Goal: Task Accomplishment & Management: Manage account settings

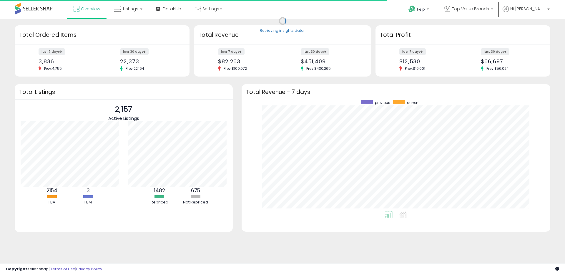
scroll to position [111, 297]
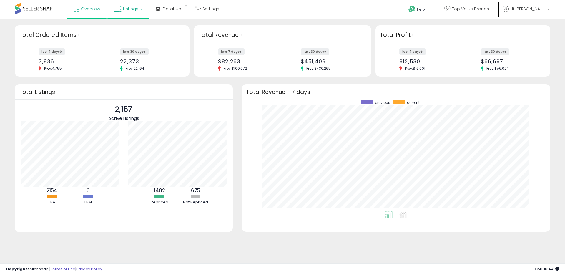
click at [128, 7] on span "Listings" at bounding box center [130, 9] width 15 height 6
click at [138, 30] on icon at bounding box center [133, 29] width 26 height 8
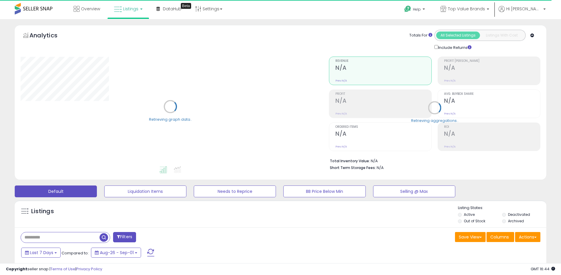
click at [297, 225] on div "Listings" at bounding box center [281, 215] width 532 height 20
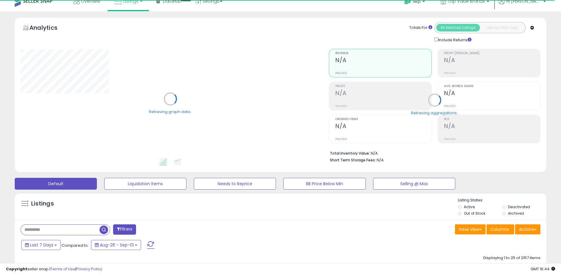
scroll to position [11, 0]
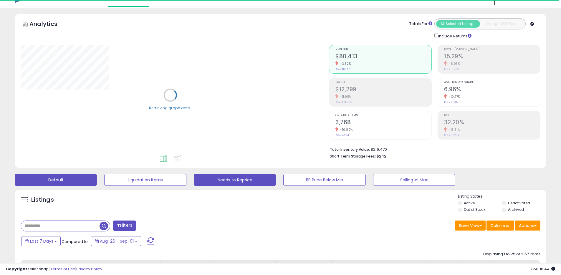
click at [241, 179] on button "Needs to Reprice" at bounding box center [235, 180] width 82 height 12
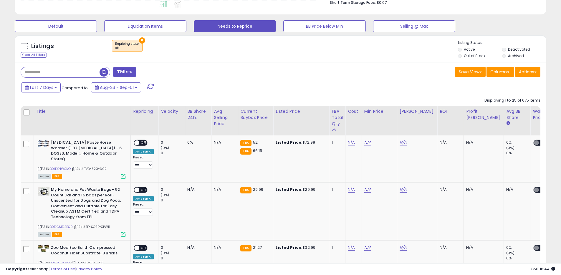
scroll to position [121, 308]
click at [76, 28] on button "Default" at bounding box center [56, 26] width 82 height 12
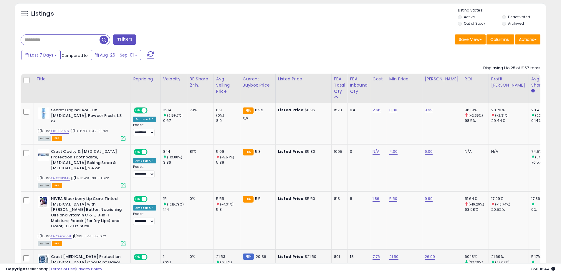
scroll to position [226, 0]
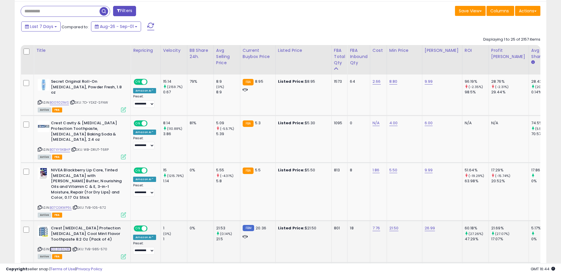
click at [65, 247] on link "B003F8A2BQ" at bounding box center [60, 249] width 21 height 5
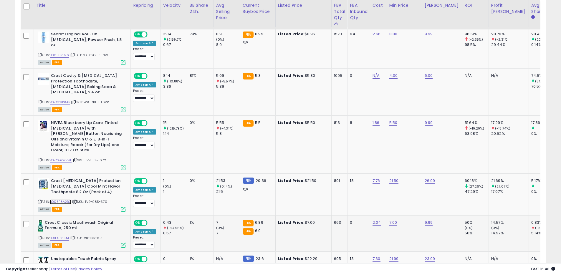
scroll to position [277, 0]
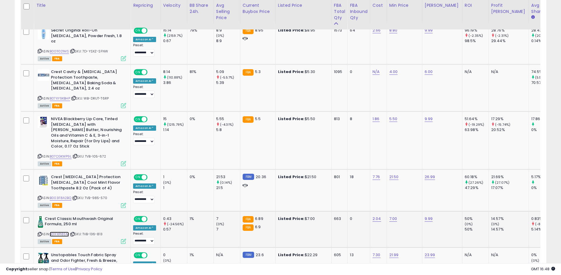
click at [67, 232] on link "B01FXPI8SM" at bounding box center [59, 234] width 19 height 5
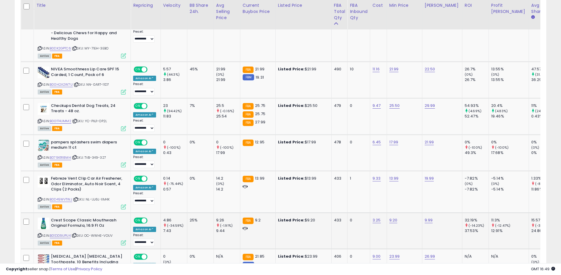
scroll to position [619, 0]
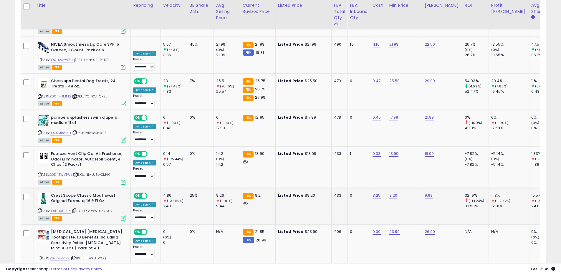
click at [40, 209] on icon at bounding box center [40, 210] width 4 height 3
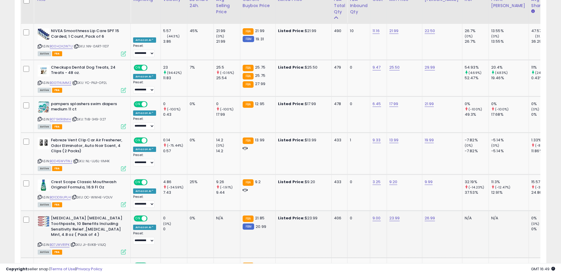
scroll to position [646, 0]
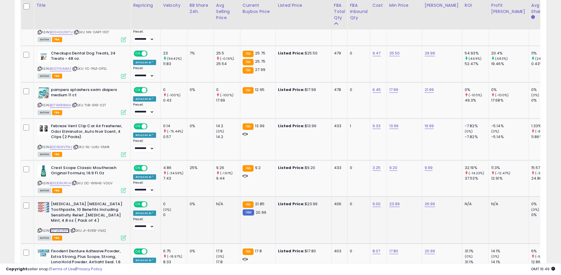
click at [60, 228] on link "B07JWVR1PK" at bounding box center [60, 230] width 20 height 5
click at [392, 201] on link "23.99" at bounding box center [394, 204] width 11 height 6
drag, startPoint x: 377, startPoint y: 177, endPoint x: 333, endPoint y: 170, distance: 45.0
click at [336, 171] on tbody "**********" at bounding box center [327, 173] width 612 height 1038
type input "*****"
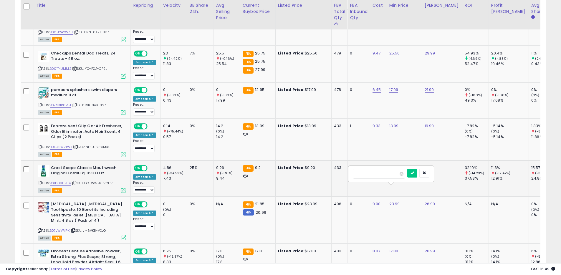
click button "submit" at bounding box center [412, 173] width 10 height 9
click at [373, 201] on link "9.00" at bounding box center [377, 204] width 8 height 6
drag, startPoint x: 371, startPoint y: 174, endPoint x: 321, endPoint y: 170, distance: 49.7
click at [327, 171] on tbody "**********" at bounding box center [327, 173] width 612 height 1038
type input "**"
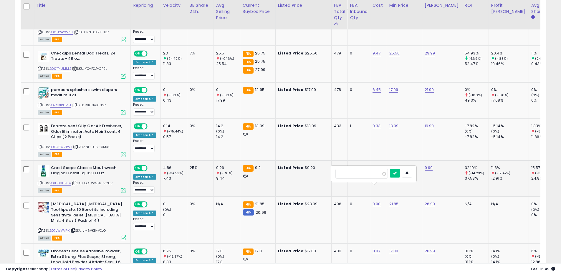
click button "submit" at bounding box center [395, 173] width 10 height 9
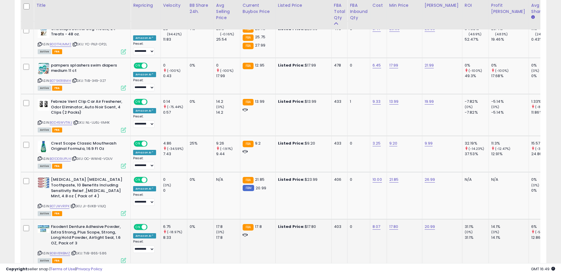
scroll to position [679, 0]
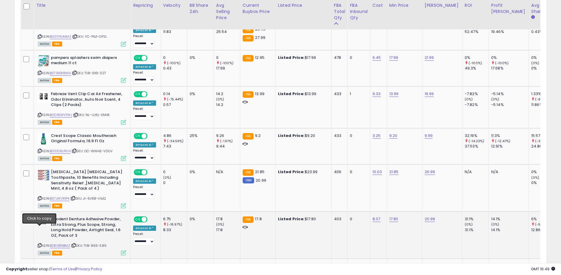
click at [40, 244] on icon at bounding box center [40, 245] width 4 height 3
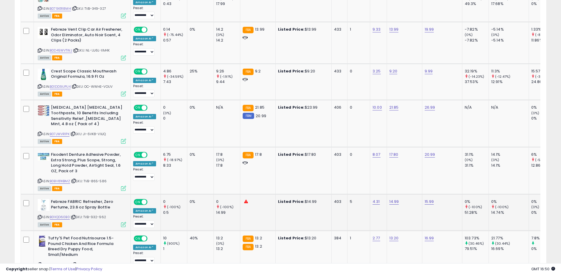
scroll to position [773, 0]
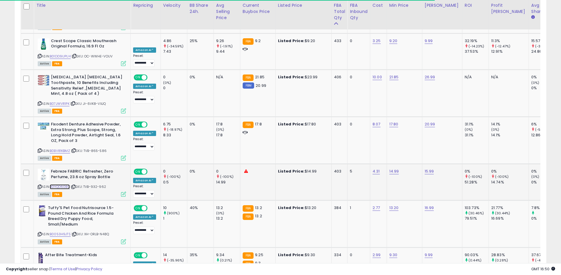
click at [58, 184] on link "B01IQD60B0" at bounding box center [60, 186] width 20 height 5
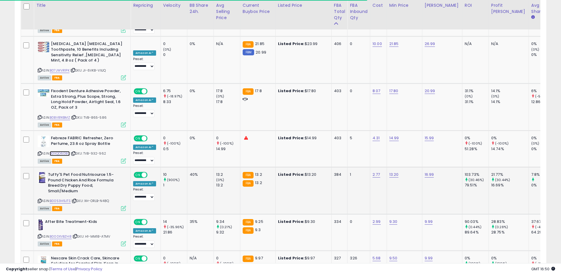
scroll to position [812, 0]
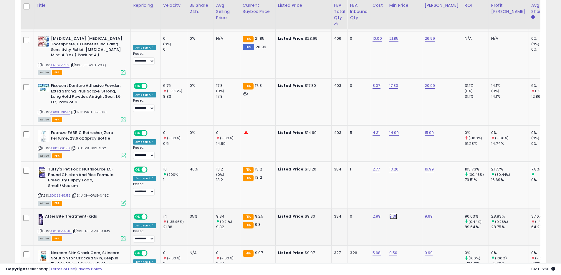
click at [390, 214] on link "9.30" at bounding box center [393, 217] width 8 height 6
type input "***"
click button "submit" at bounding box center [411, 185] width 10 height 9
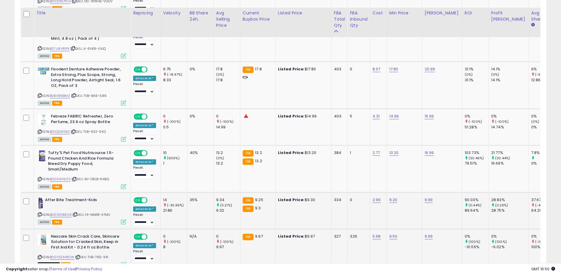
scroll to position [862, 0]
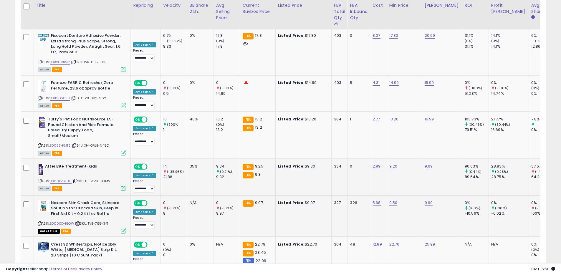
click at [38, 222] on icon at bounding box center [40, 223] width 4 height 3
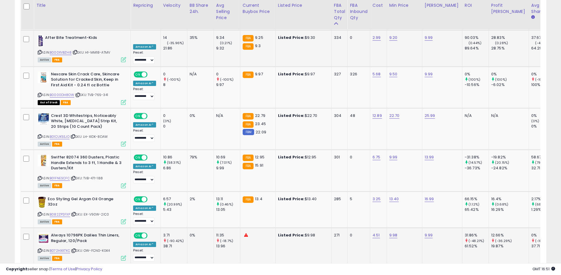
scroll to position [998, 0]
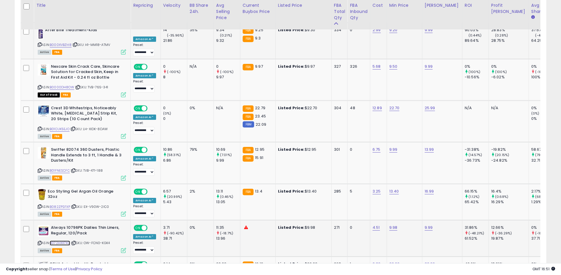
click at [61, 241] on link "B072HXX7XC" at bounding box center [60, 243] width 20 height 5
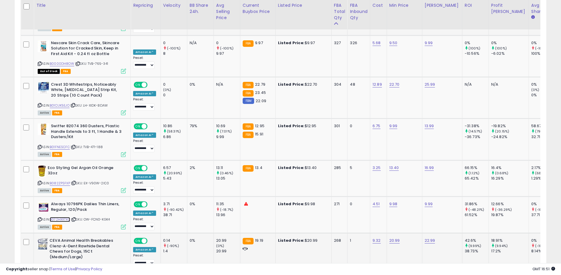
scroll to position [1045, 0]
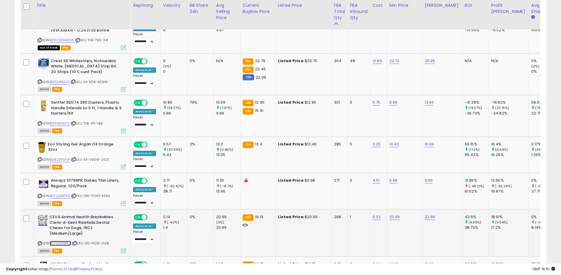
click at [58, 241] on link "B07G2FK86Z" at bounding box center [60, 243] width 21 height 5
click at [390, 210] on td "20.99" at bounding box center [404, 233] width 35 height 47
click at [390, 214] on link "20.99" at bounding box center [394, 217] width 11 height 6
click at [374, 187] on input "*****" at bounding box center [379, 186] width 52 height 10
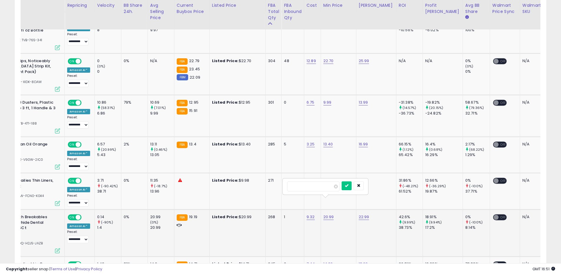
scroll to position [0, 0]
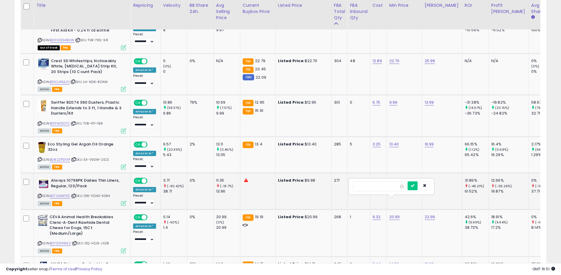
drag, startPoint x: 373, startPoint y: 183, endPoint x: 342, endPoint y: 180, distance: 31.4
click at [350, 180] on div "*****" at bounding box center [391, 187] width 85 height 16
drag, startPoint x: 378, startPoint y: 188, endPoint x: 344, endPoint y: 187, distance: 33.3
type input "*****"
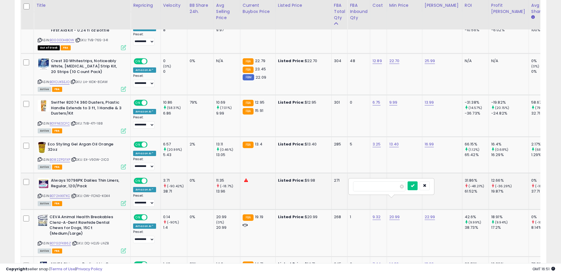
click button "submit" at bounding box center [413, 185] width 10 height 9
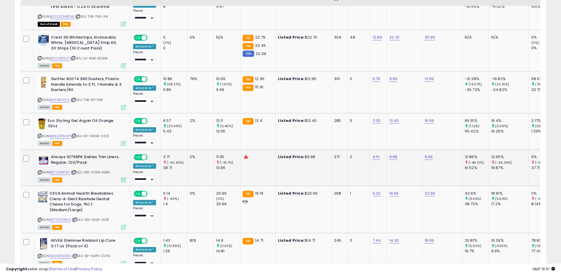
scroll to position [1090, 0]
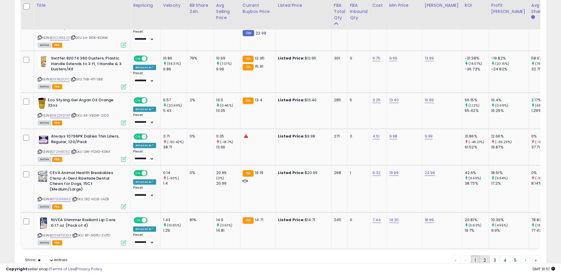
click at [484, 255] on link "2" at bounding box center [485, 260] width 10 height 10
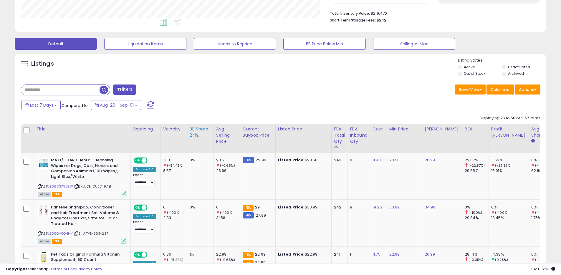
scroll to position [178, 0]
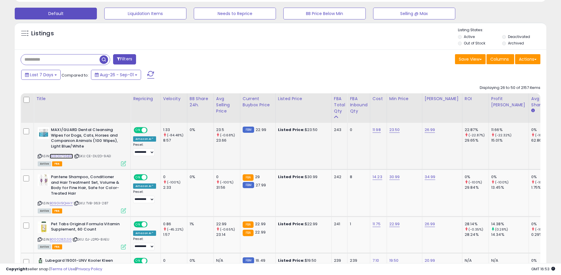
click at [63, 157] on link "B08DG796BW" at bounding box center [61, 156] width 23 height 5
click at [65, 201] on link "B09GV9QHHY" at bounding box center [61, 203] width 23 height 5
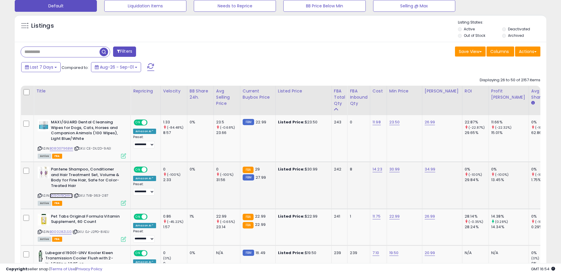
scroll to position [222, 0]
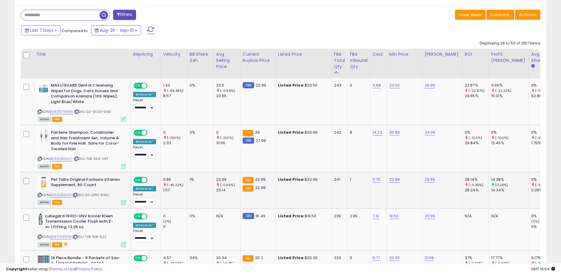
click at [40, 194] on icon at bounding box center [40, 194] width 4 height 3
click at [66, 193] on link "B00028ZLSG" at bounding box center [61, 195] width 22 height 5
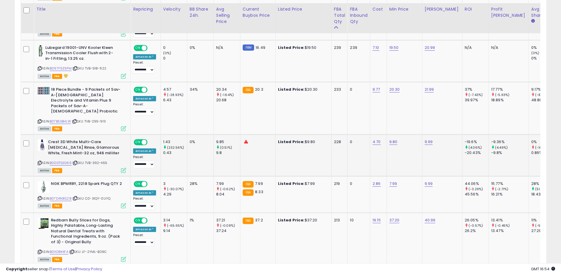
scroll to position [395, 0]
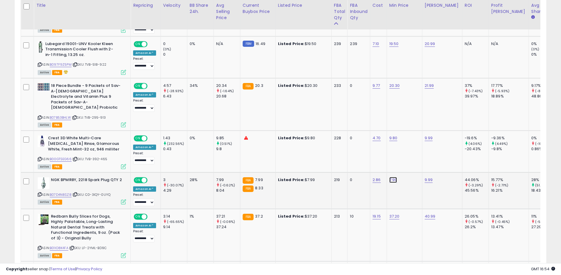
click at [391, 177] on link "7.99" at bounding box center [393, 180] width 8 height 6
type input "***"
click button "submit" at bounding box center [411, 159] width 10 height 9
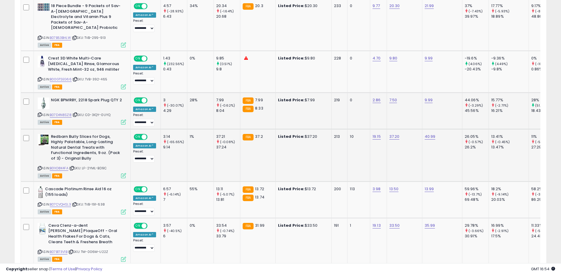
scroll to position [535, 0]
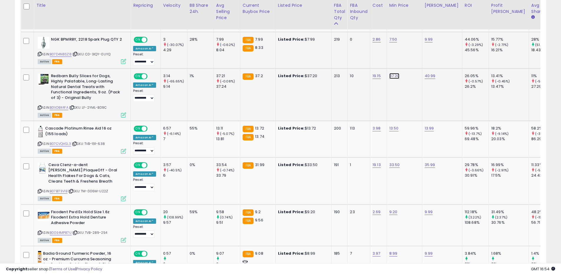
click at [390, 73] on link "37.20" at bounding box center [394, 76] width 10 height 6
type input "****"
click button "submit" at bounding box center [412, 55] width 10 height 9
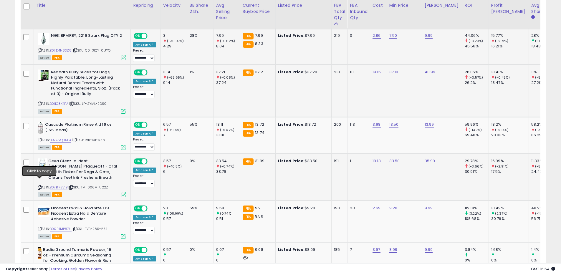
click at [39, 186] on icon at bounding box center [40, 187] width 4 height 3
click at [62, 185] on link "B07B173V1B" at bounding box center [59, 187] width 18 height 5
click at [392, 158] on link "33.50" at bounding box center [394, 161] width 11 height 6
type input "*****"
click button "submit" at bounding box center [412, 140] width 10 height 9
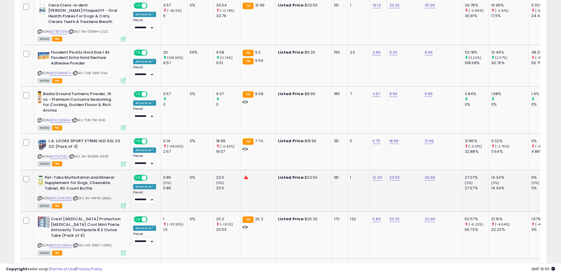
scroll to position [724, 0]
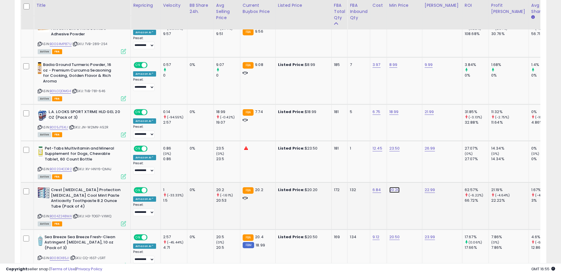
click at [396, 187] on link "20.20" at bounding box center [394, 190] width 11 height 6
click at [422, 170] on div at bounding box center [418, 170] width 22 height 10
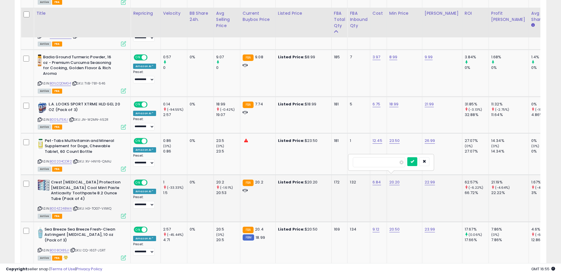
scroll to position [782, 0]
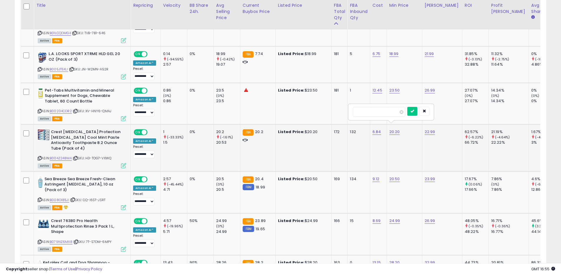
click at [426, 107] on div "*****" at bounding box center [391, 112] width 85 height 16
click at [426, 110] on icon "button" at bounding box center [425, 111] width 4 height 4
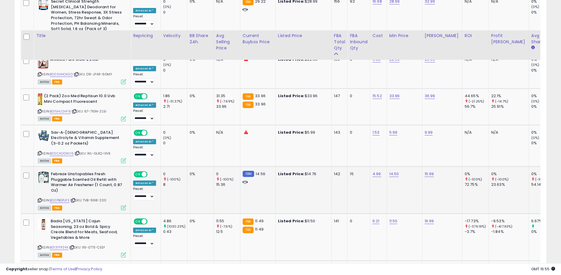
scroll to position [1141, 0]
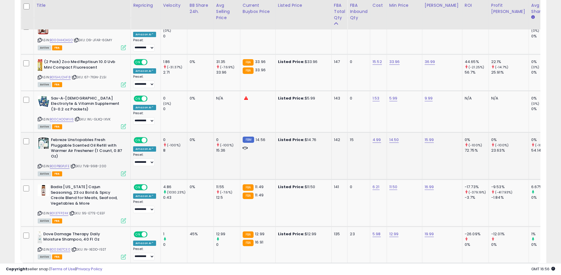
click at [39, 165] on icon at bounding box center [40, 166] width 4 height 3
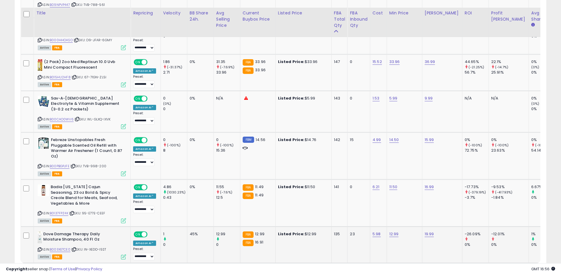
scroll to position [1155, 0]
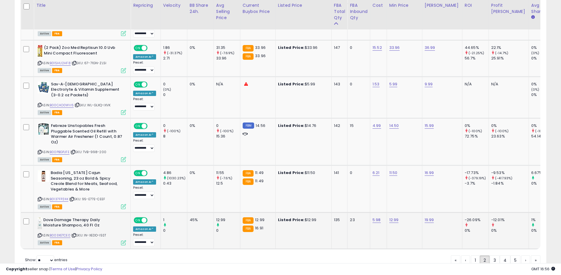
click at [40, 234] on icon at bounding box center [40, 235] width 4 height 3
click at [64, 233] on link "B003XETCE0" at bounding box center [60, 235] width 21 height 5
click at [394, 217] on link "12.99" at bounding box center [393, 220] width 9 height 6
click at [350, 181] on div "*****" at bounding box center [390, 184] width 85 height 16
type input "*****"
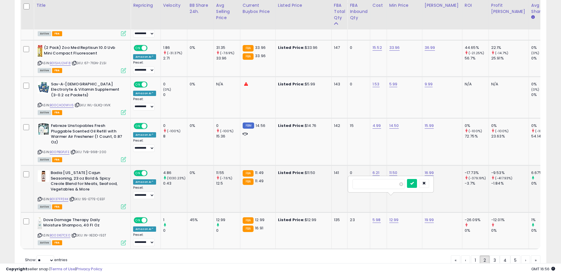
click button "submit" at bounding box center [412, 183] width 10 height 9
click at [493, 255] on link "3" at bounding box center [495, 260] width 10 height 10
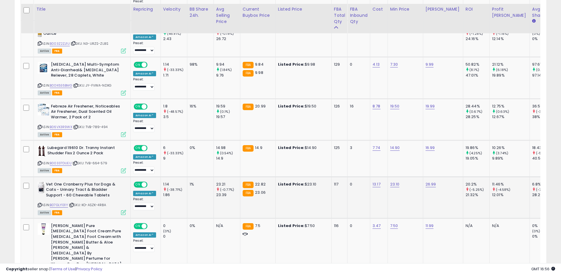
scroll to position [333, 0]
